Goal: Information Seeking & Learning: Find specific page/section

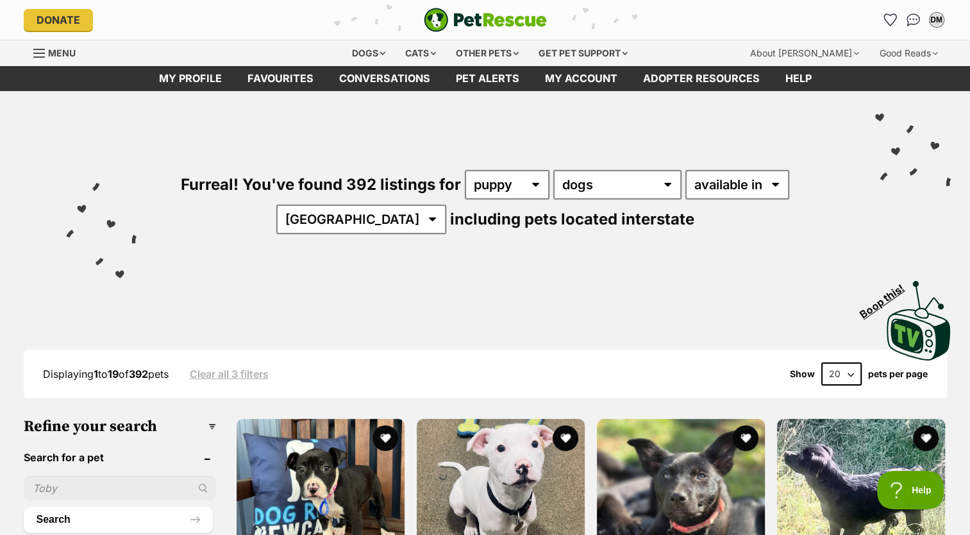
click at [173, 485] on input "text" at bounding box center [120, 488] width 192 height 24
type input "[PERSON_NAME]"
click at [104, 517] on button "Search" at bounding box center [118, 519] width 189 height 26
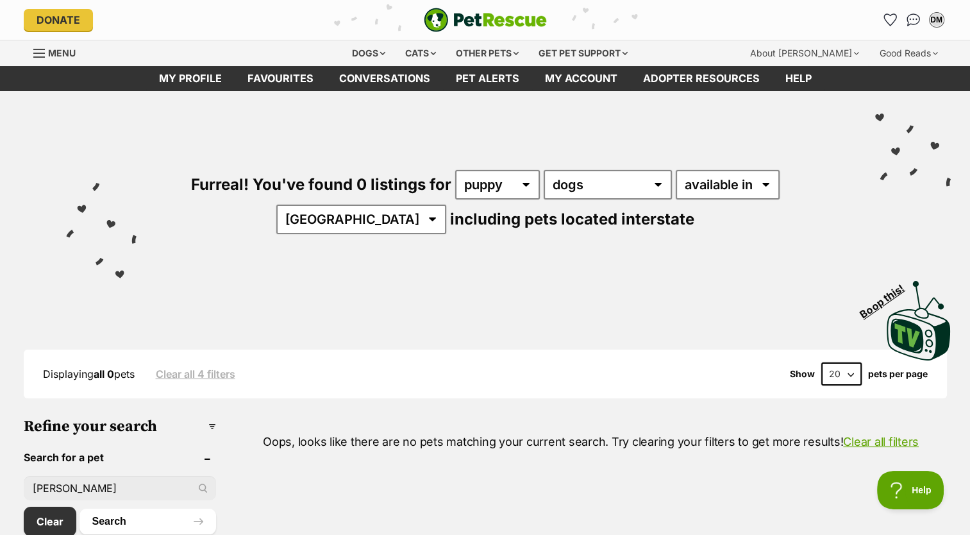
click at [176, 486] on input "[PERSON_NAME]" at bounding box center [120, 488] width 192 height 24
click at [154, 480] on input "[PERSON_NAME]" at bounding box center [120, 488] width 192 height 24
click at [152, 481] on input "[PERSON_NAME]" at bounding box center [120, 488] width 192 height 24
click at [481, 114] on div "Furreal! You've found 0 listings for any age puppy adult any type of pet cats d…" at bounding box center [484, 180] width 931 height 178
click at [399, 62] on div "Cats" at bounding box center [420, 53] width 49 height 26
